Goal: Navigation & Orientation: Find specific page/section

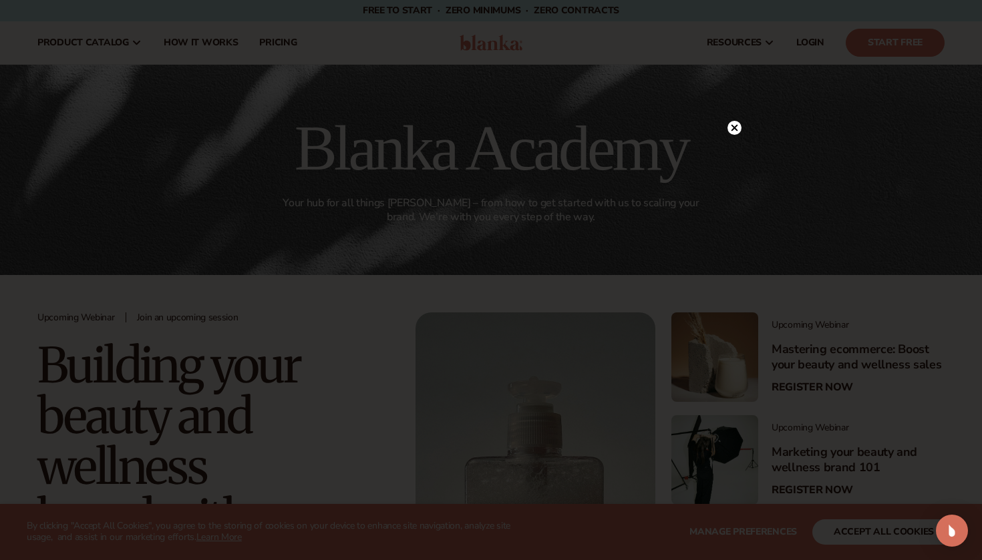
click at [735, 130] on icon at bounding box center [734, 128] width 7 height 7
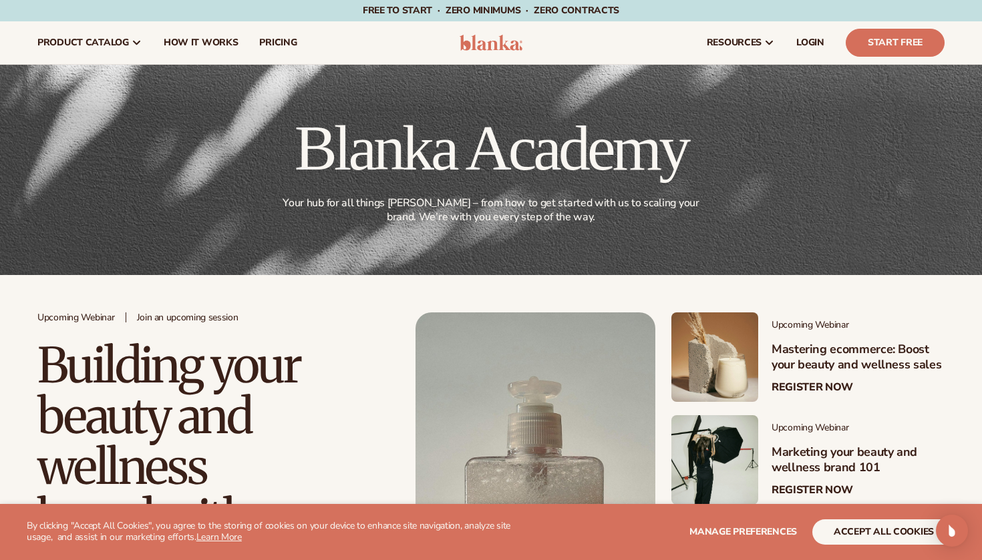
click at [492, 41] on img at bounding box center [491, 43] width 63 height 16
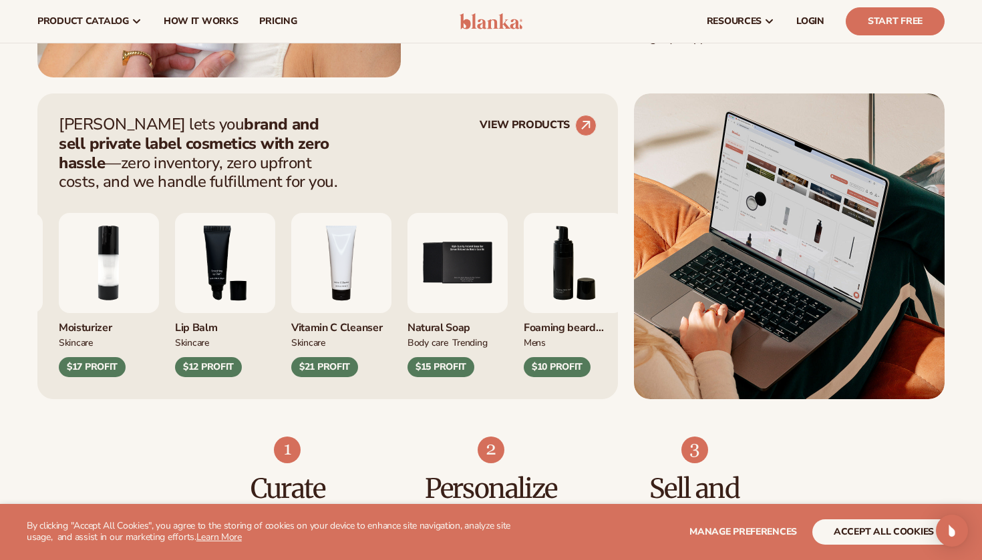
scroll to position [460, 0]
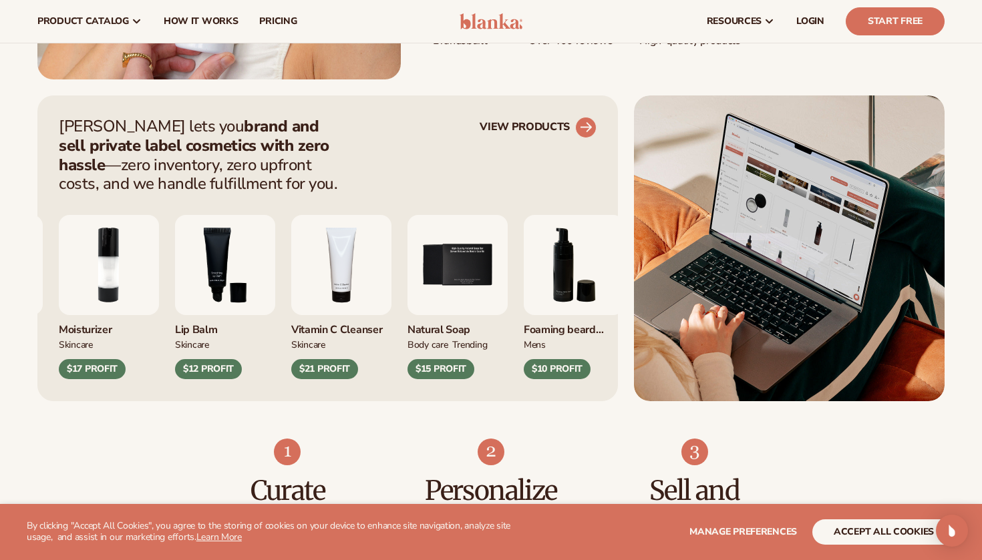
click at [544, 128] on link "VIEW PRODUCTS" at bounding box center [538, 127] width 117 height 21
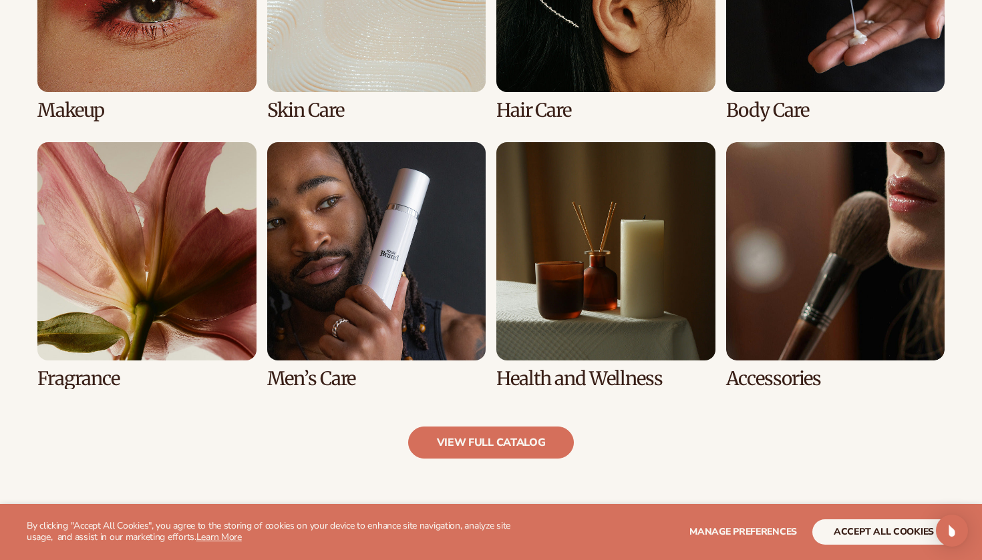
scroll to position [1132, 0]
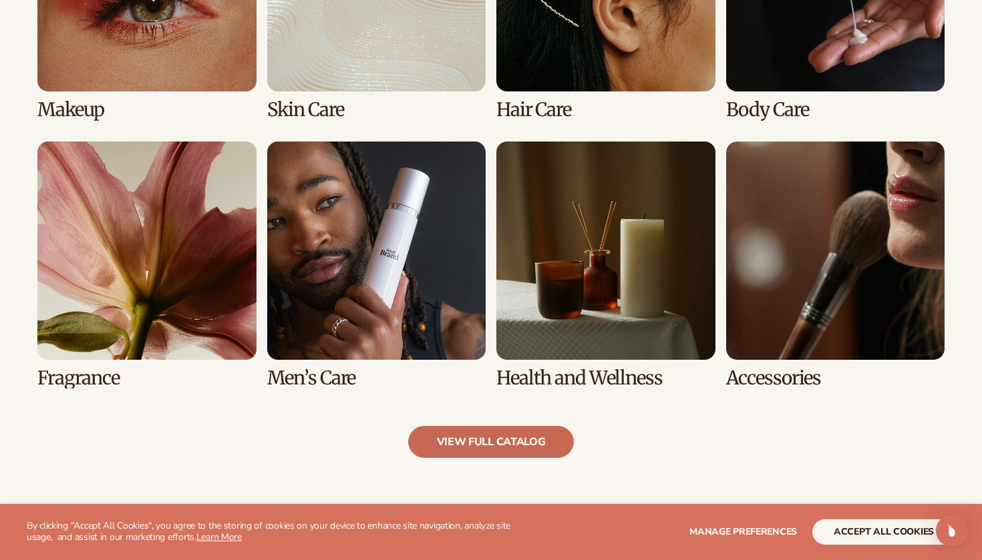
click at [538, 447] on link "view full catalog" at bounding box center [491, 442] width 166 height 32
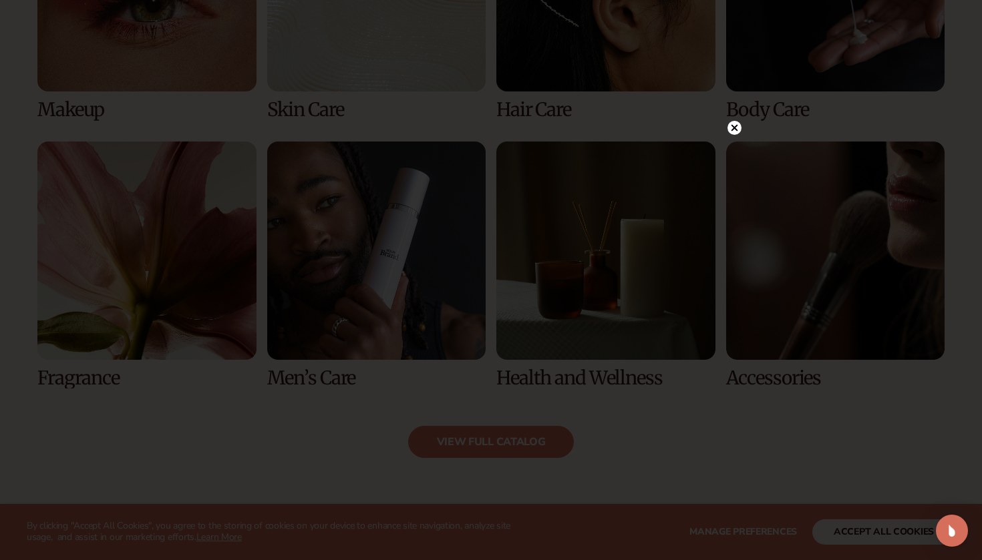
click at [739, 132] on circle at bounding box center [734, 128] width 14 height 14
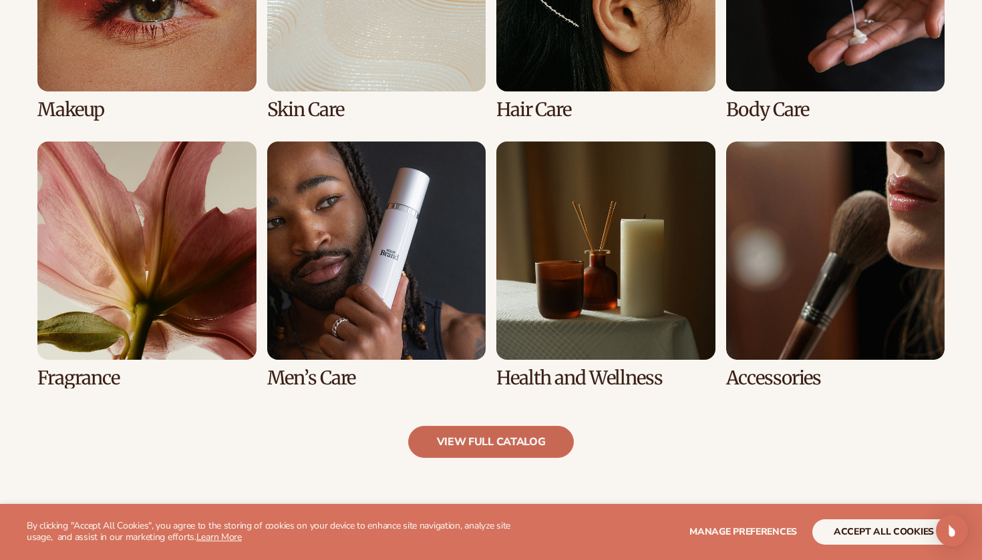
click at [501, 447] on link "view full catalog" at bounding box center [491, 442] width 166 height 32
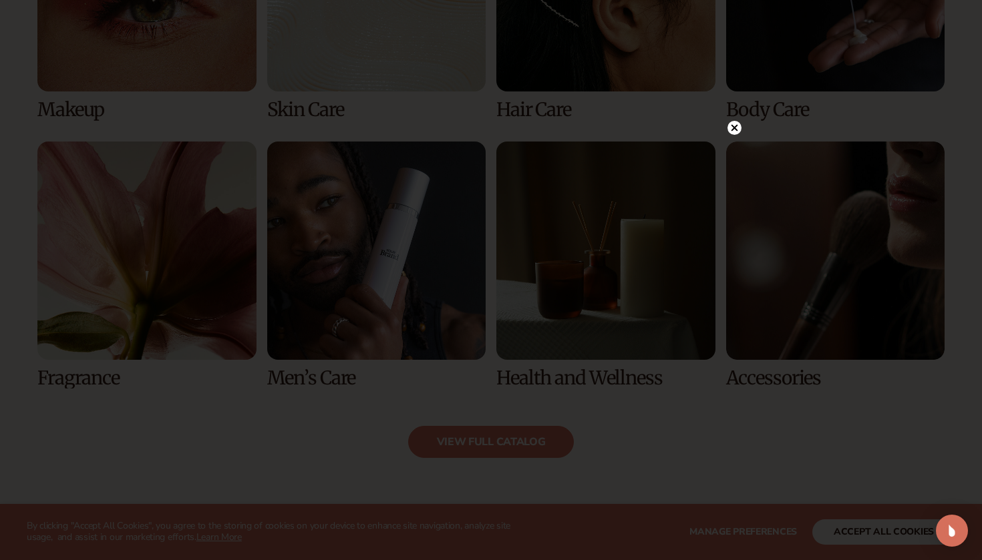
drag, startPoint x: 801, startPoint y: 91, endPoint x: 767, endPoint y: 107, distance: 37.4
click at [799, 91] on div at bounding box center [491, 280] width 982 height 560
click at [735, 130] on circle at bounding box center [734, 128] width 14 height 14
